Goal: Transaction & Acquisition: Purchase product/service

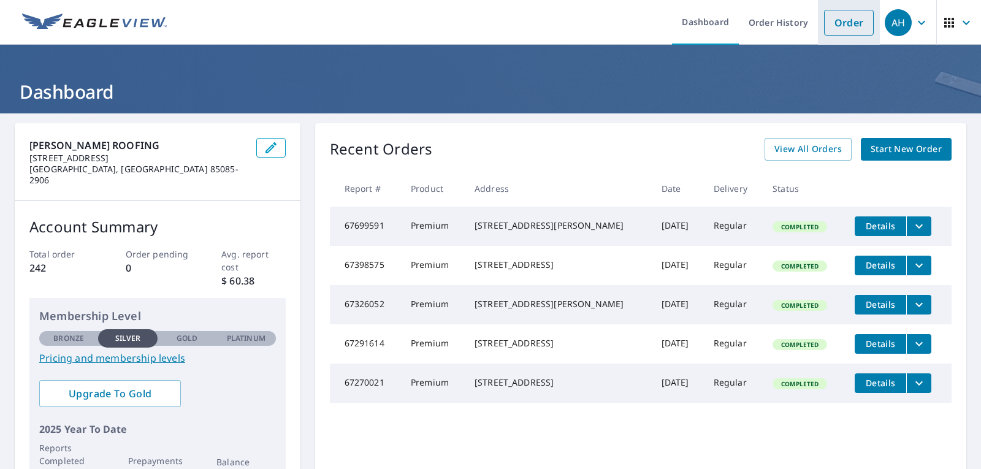
click at [836, 23] on link "Order" at bounding box center [849, 23] width 50 height 26
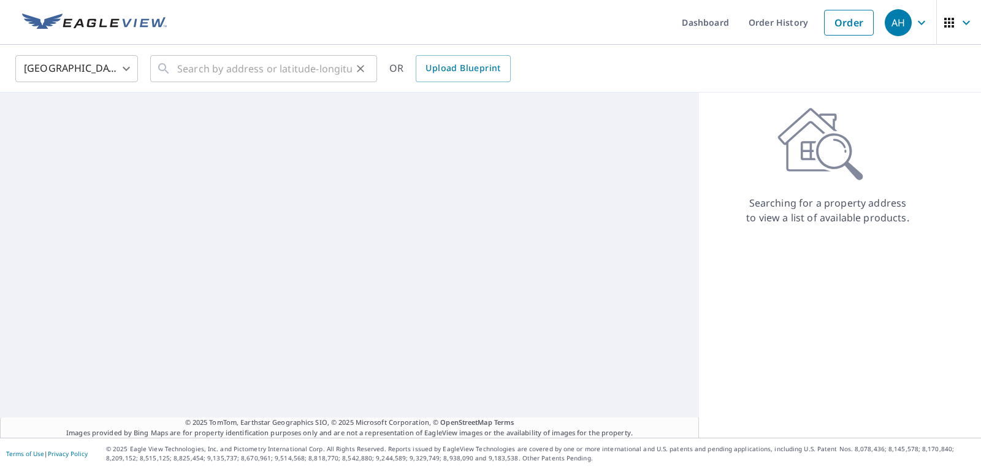
click at [174, 67] on div "​" at bounding box center [263, 68] width 227 height 27
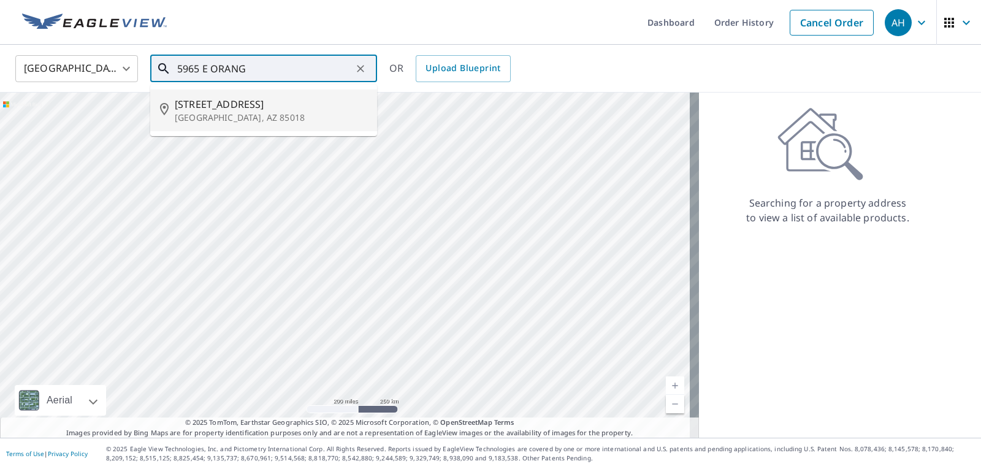
click at [238, 110] on span "5965 E Orange Blossom Ln" at bounding box center [271, 104] width 193 height 15
type input "5965 E Orange Blossom Ln Phoenix, AZ 85018"
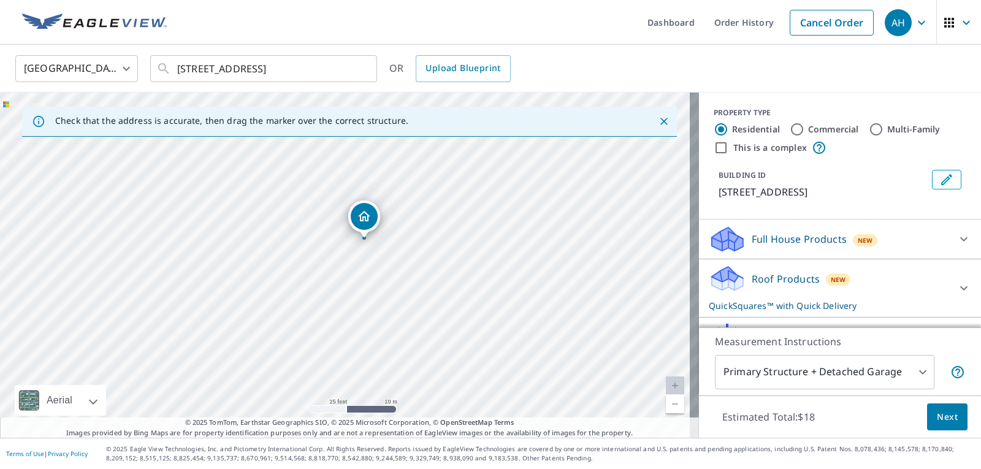
click at [764, 286] on p "Roof Products" at bounding box center [786, 279] width 68 height 15
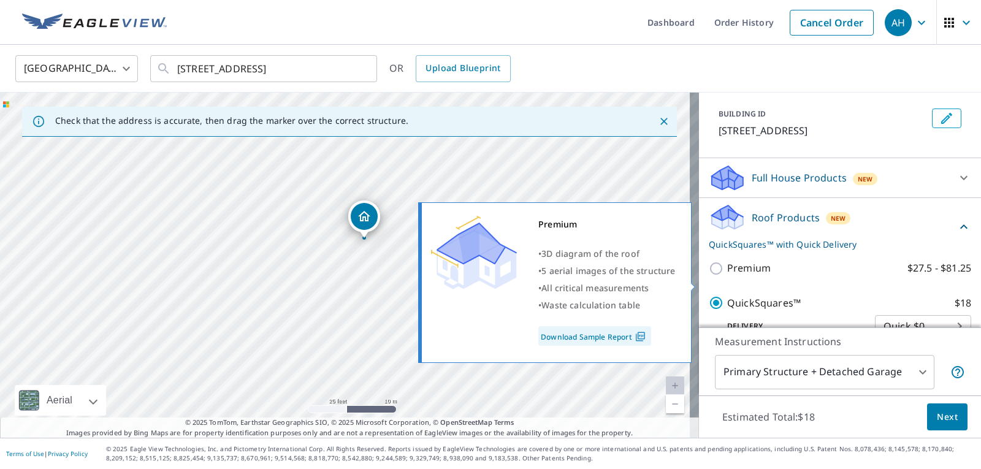
click at [709, 276] on input "Premium $27.5 - $81.25" at bounding box center [718, 268] width 18 height 15
checkbox input "true"
checkbox input "false"
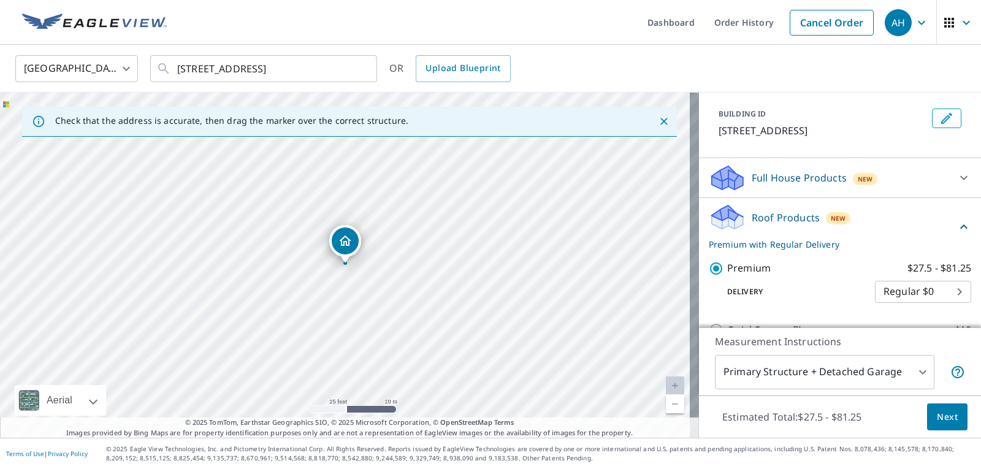
click at [939, 418] on span "Next" at bounding box center [947, 417] width 21 height 15
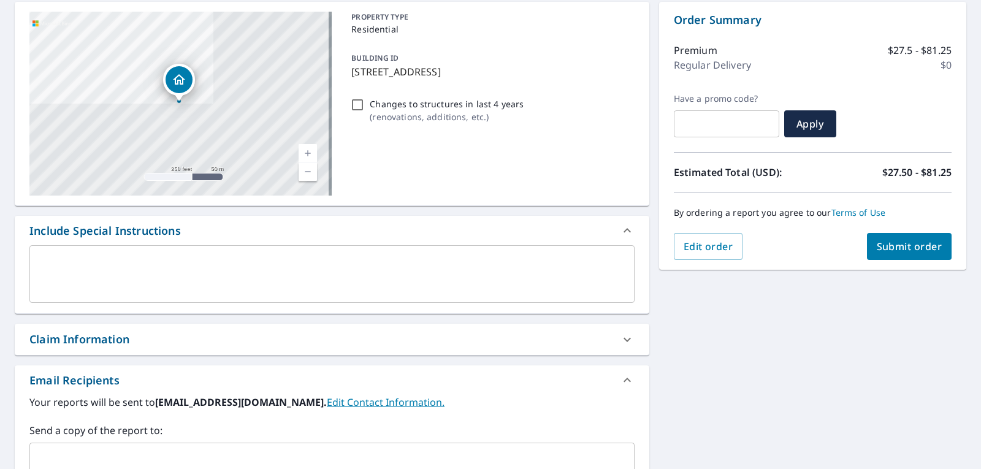
scroll to position [123, 0]
click at [904, 244] on span "Submit order" at bounding box center [910, 244] width 66 height 13
checkbox input "true"
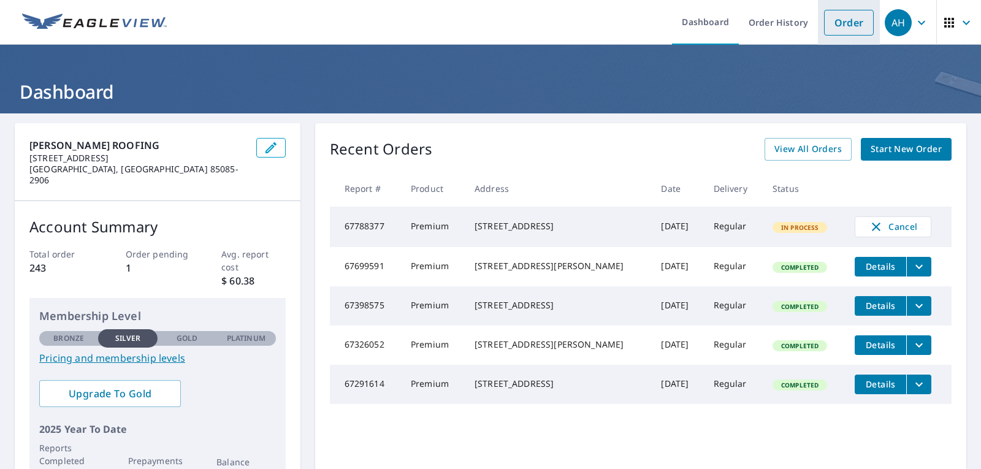
click at [846, 21] on link "Order" at bounding box center [849, 23] width 50 height 26
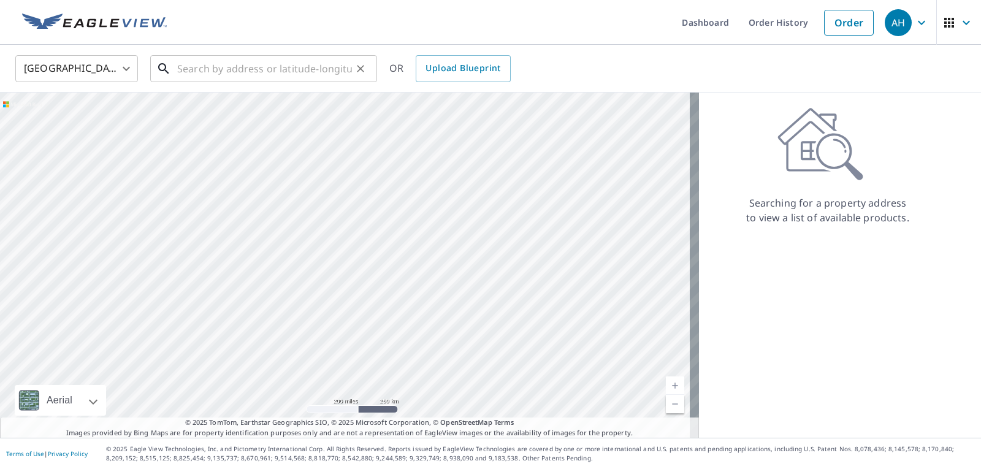
click at [178, 70] on input "text" at bounding box center [264, 68] width 175 height 34
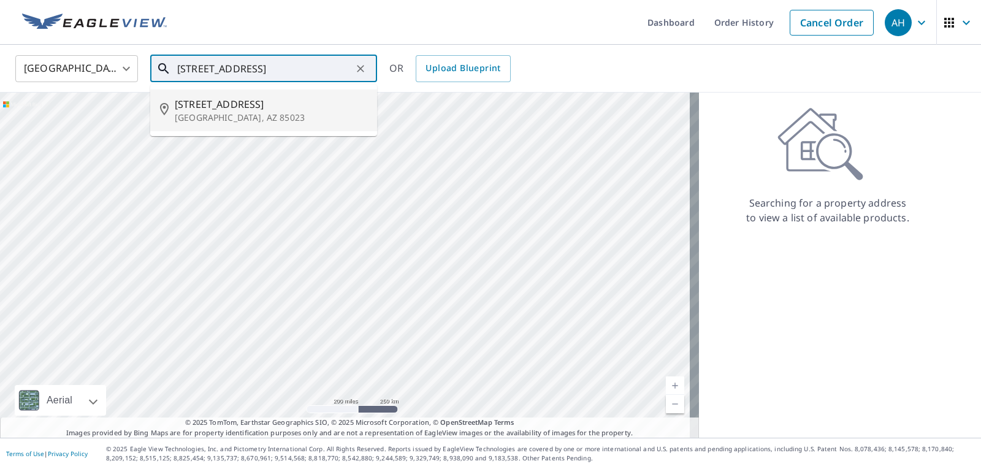
click at [202, 105] on span "[STREET_ADDRESS]" at bounding box center [271, 104] width 193 height 15
type input "[STREET_ADDRESS][PERSON_NAME]"
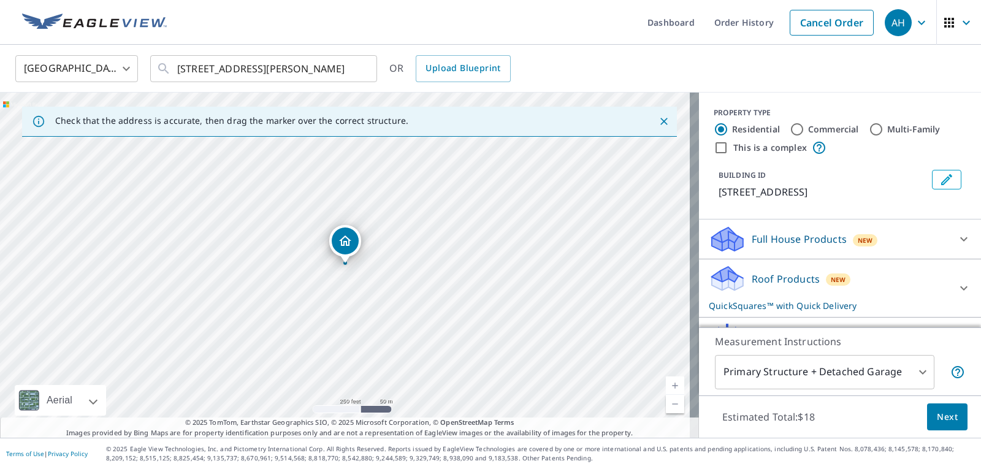
click at [755, 281] on p "Roof Products" at bounding box center [786, 279] width 68 height 15
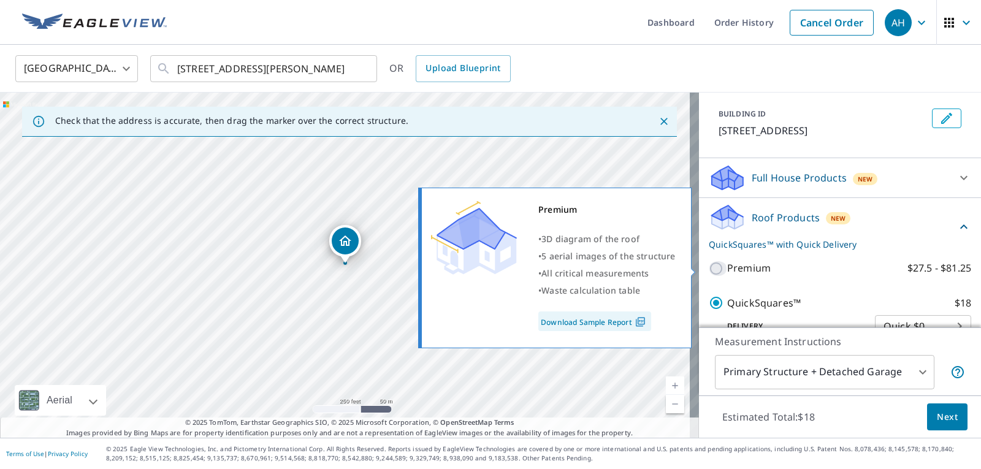
click at [709, 270] on input "Premium $27.5 - $81.25" at bounding box center [718, 268] width 18 height 15
checkbox input "true"
checkbox input "false"
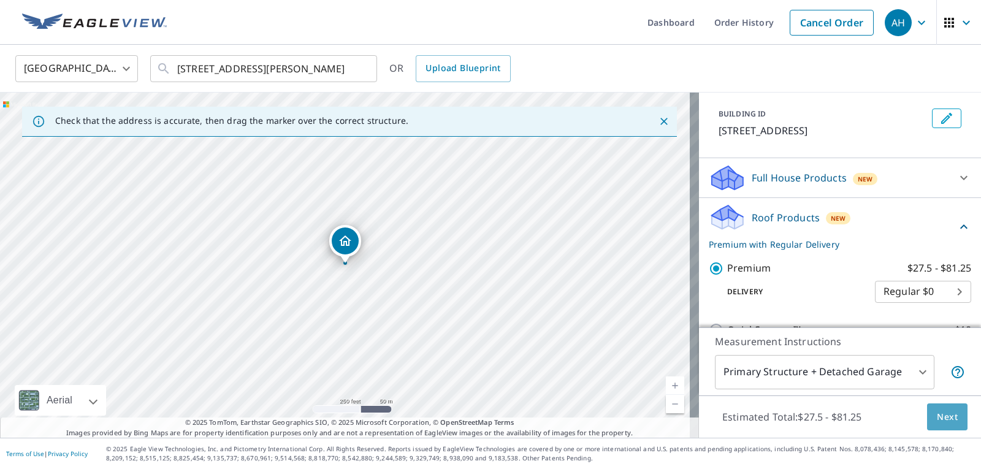
click at [939, 417] on span "Next" at bounding box center [947, 417] width 21 height 15
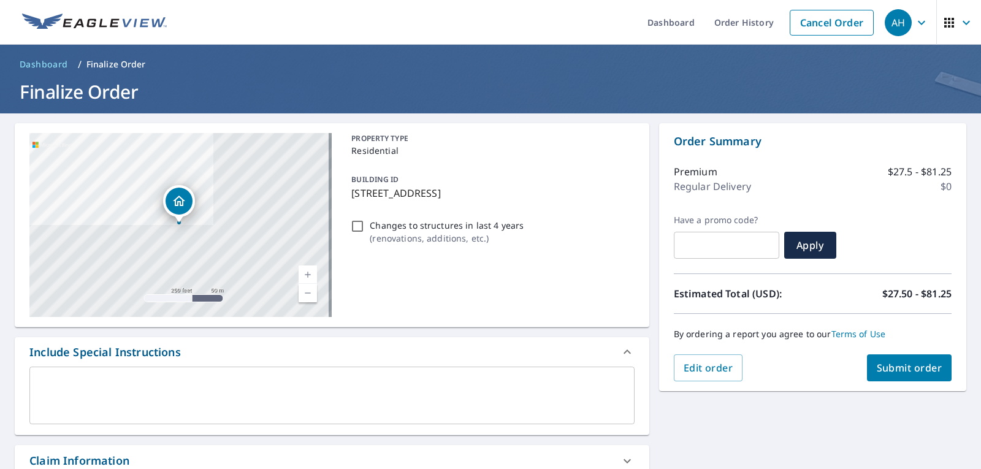
click at [877, 369] on span "Submit order" at bounding box center [910, 367] width 66 height 13
checkbox input "true"
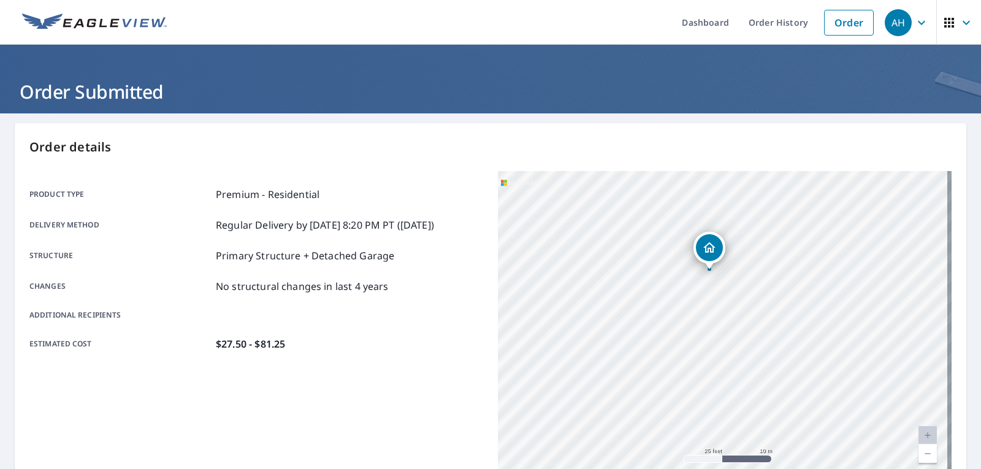
drag, startPoint x: 624, startPoint y: 292, endPoint x: 844, endPoint y: 366, distance: 231.5
click at [844, 366] on div "[STREET_ADDRESS][PERSON_NAME]" at bounding box center [725, 324] width 454 height 307
